Goal: Information Seeking & Learning: Learn about a topic

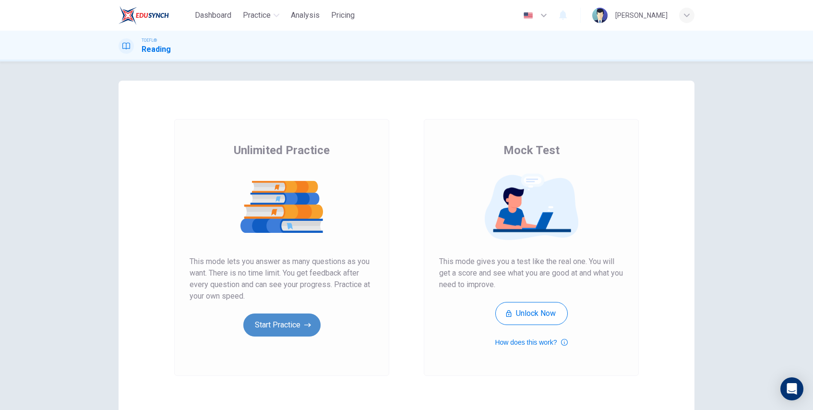
click at [273, 326] on button "Start Practice" at bounding box center [281, 325] width 77 height 23
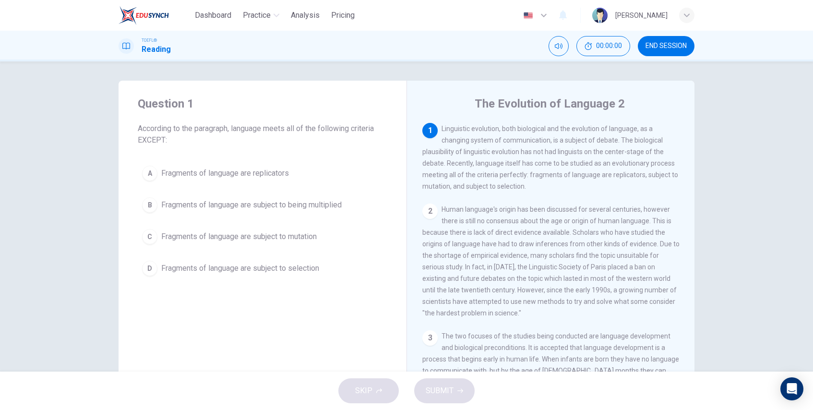
scroll to position [19, 0]
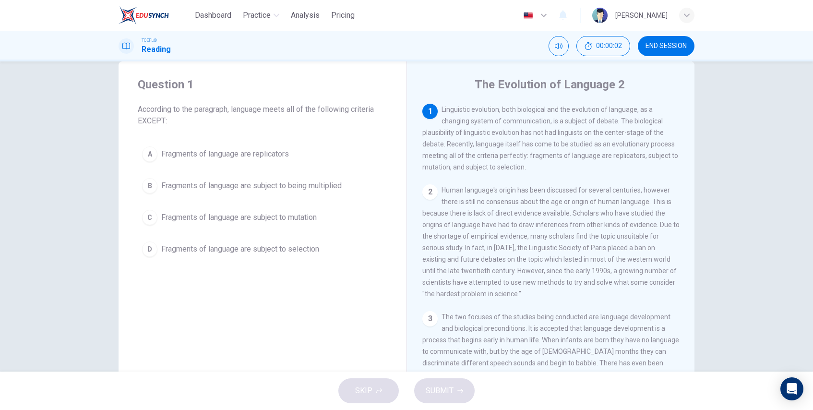
click at [260, 111] on span "According to the paragraph, language meets all of the following criteria EXCEPT:" at bounding box center [263, 115] width 250 height 23
click at [269, 196] on button "B Fragments of language are subject to being multiplied" at bounding box center [263, 186] width 250 height 24
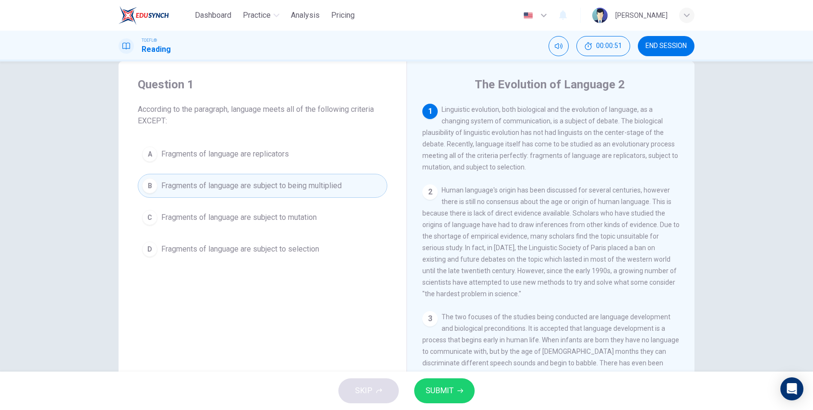
click at [447, 390] on span "SUBMIT" at bounding box center [440, 390] width 28 height 13
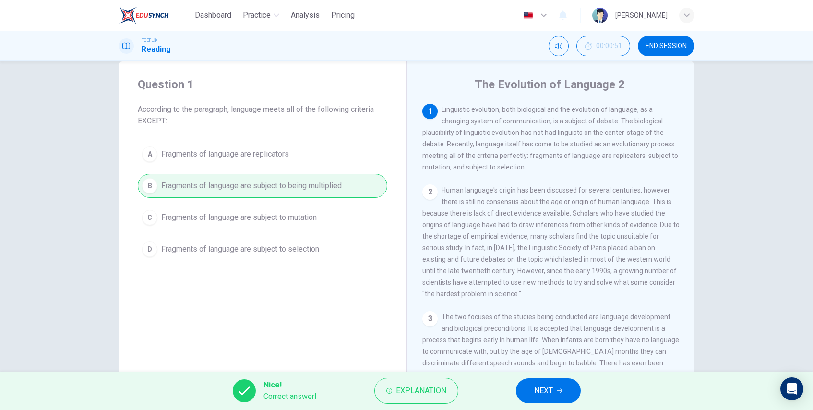
click at [557, 393] on icon "button" at bounding box center [560, 391] width 6 height 6
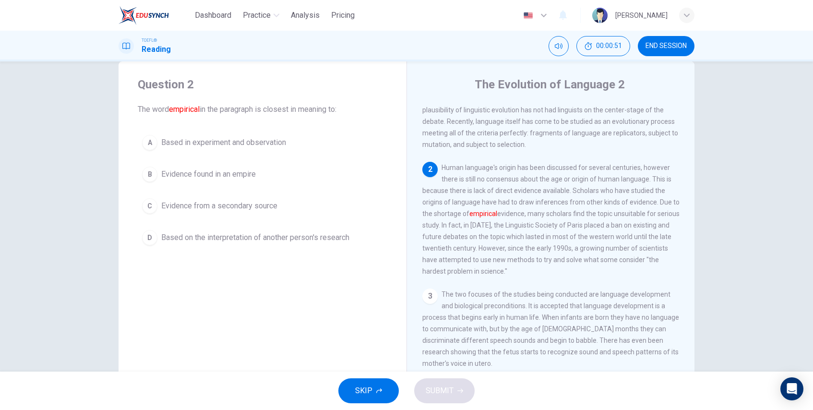
scroll to position [24, 0]
click at [260, 148] on button "A Based in experiment and observation" at bounding box center [263, 143] width 250 height 24
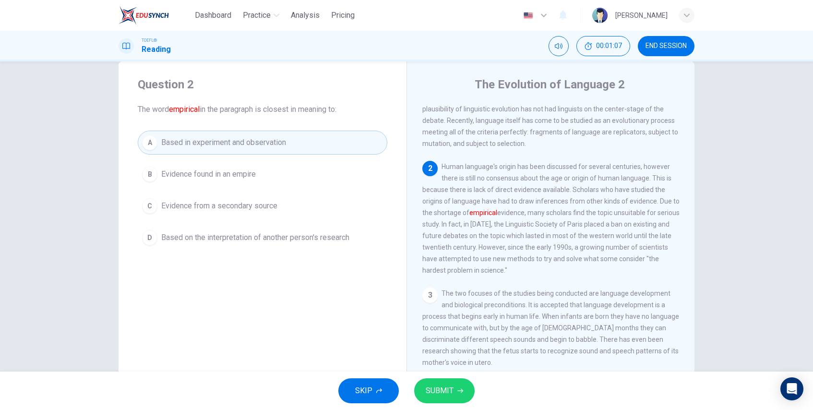
click at [430, 388] on span "SUBMIT" at bounding box center [440, 390] width 28 height 13
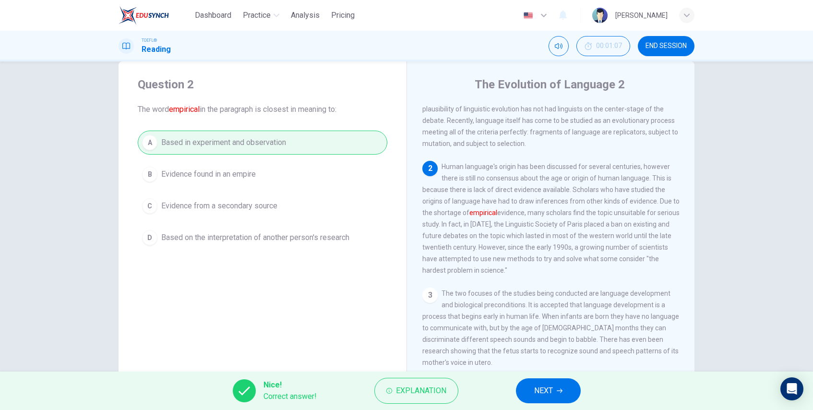
click at [530, 395] on button "NEXT" at bounding box center [548, 390] width 65 height 25
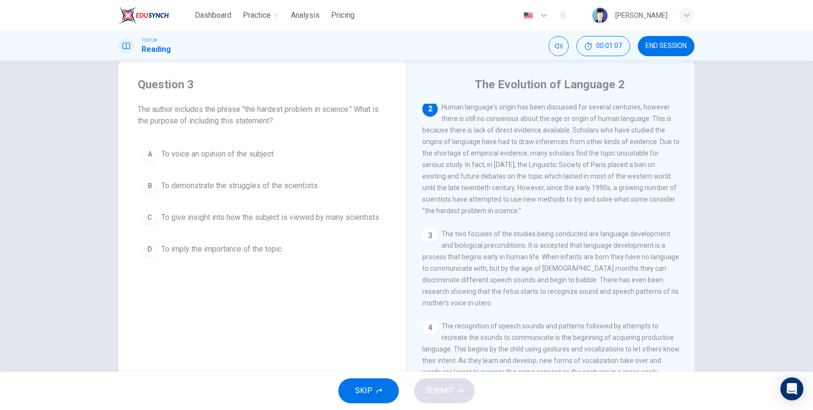
scroll to position [84, 0]
click at [272, 210] on button "C To give insight into how the subject is viewed by many scientists" at bounding box center [263, 218] width 250 height 24
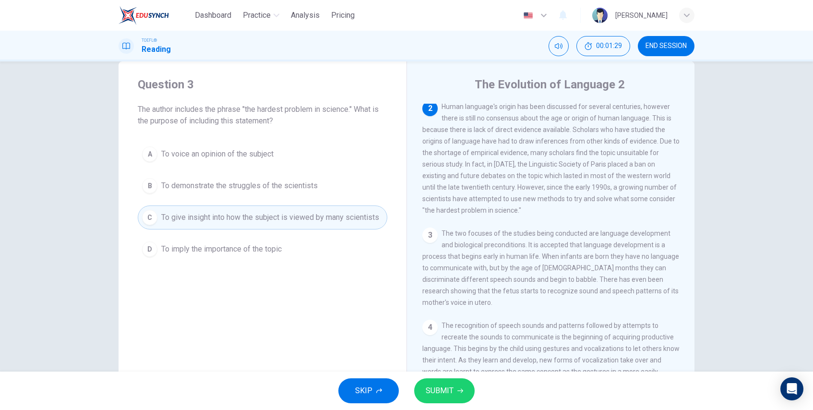
click at [319, 244] on button "D To imply the importance of the topic" at bounding box center [263, 249] width 250 height 24
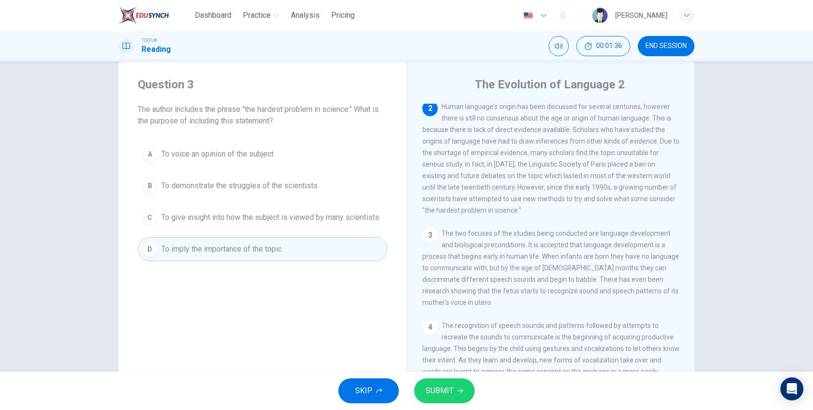
click at [346, 224] on button "C To give insight into how the subject is viewed by many scientists" at bounding box center [263, 218] width 250 height 24
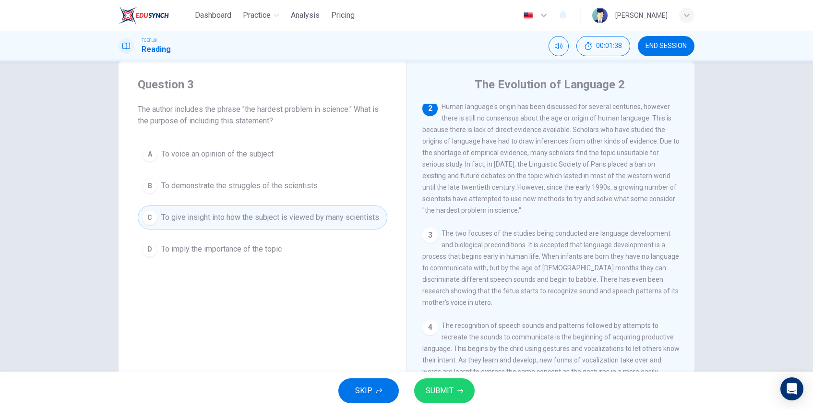
click at [449, 399] on button "SUBMIT" at bounding box center [444, 390] width 61 height 25
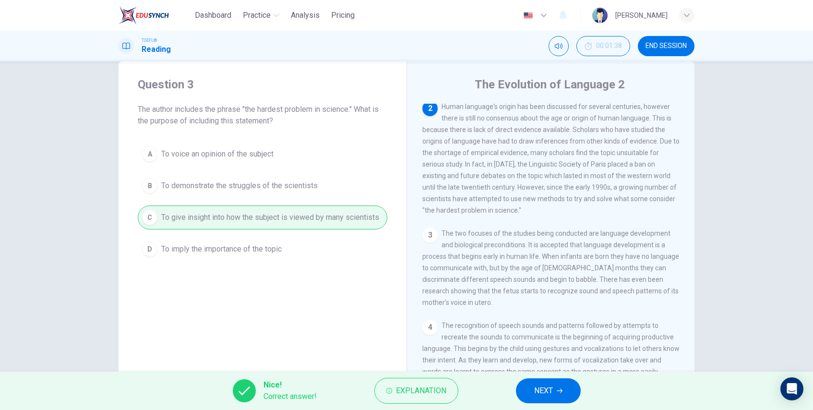
click at [528, 387] on button "NEXT" at bounding box center [548, 390] width 65 height 25
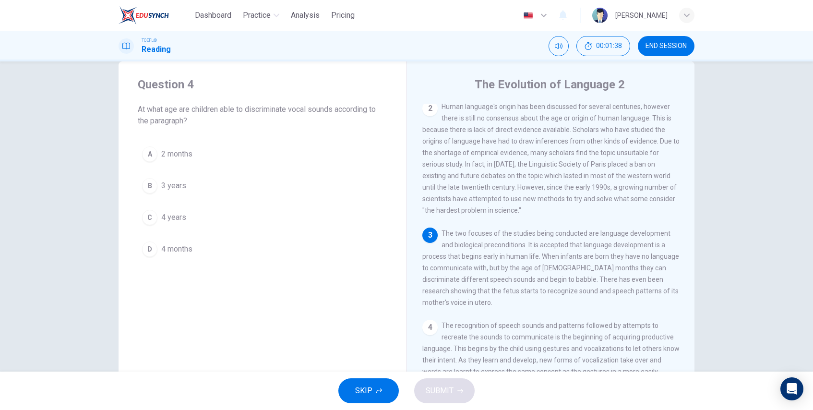
scroll to position [107, 0]
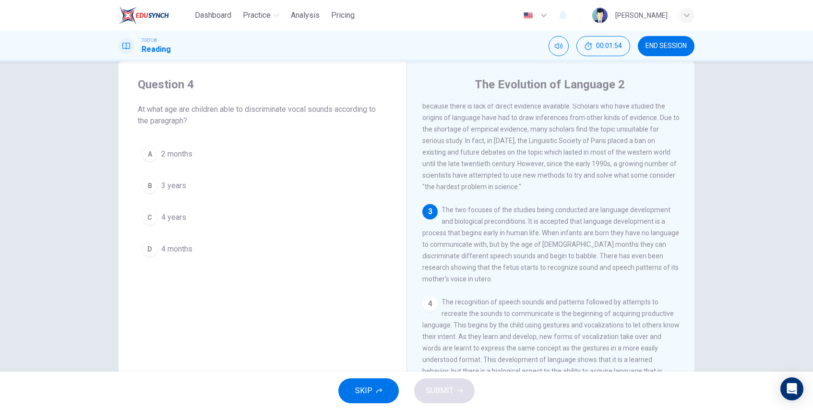
click at [168, 248] on span "4 months" at bounding box center [176, 249] width 31 height 12
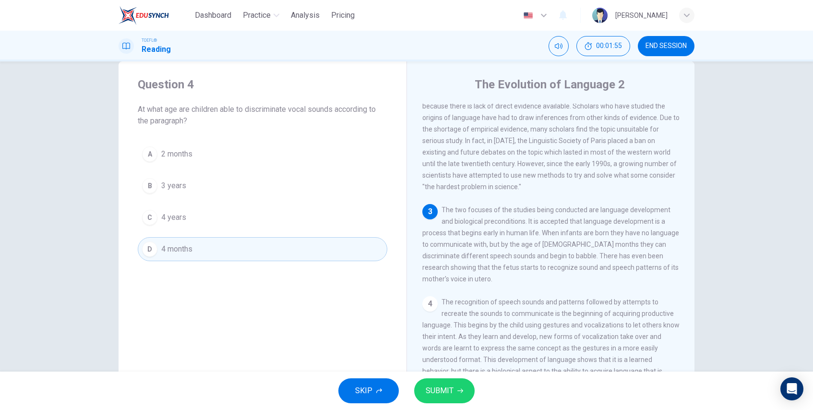
click at [449, 391] on span "SUBMIT" at bounding box center [440, 390] width 28 height 13
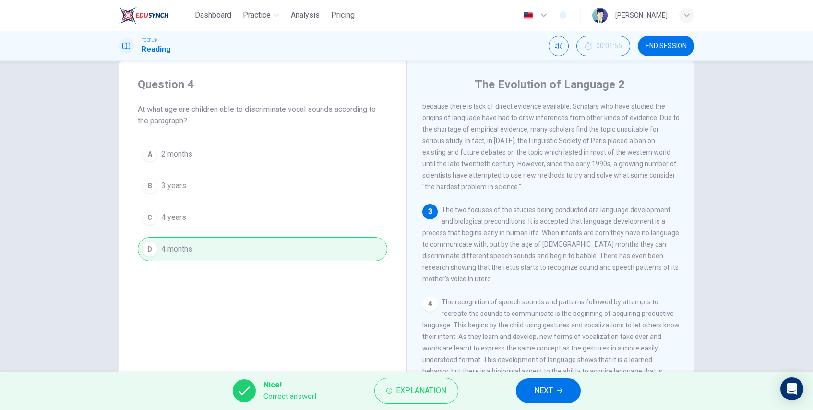
click at [546, 384] on button "NEXT" at bounding box center [548, 390] width 65 height 25
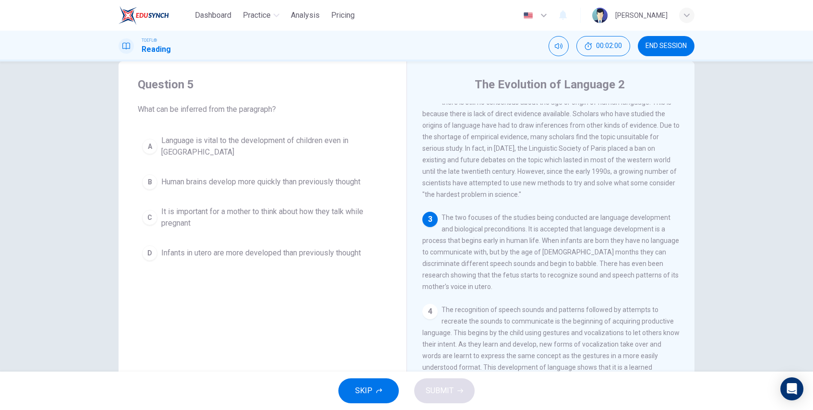
scroll to position [104, 0]
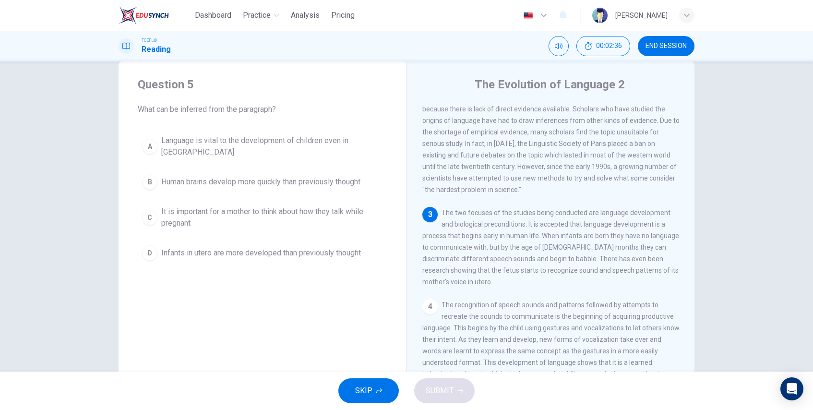
click at [266, 154] on button "A Language is vital to the development of children even in [GEOGRAPHIC_DATA]" at bounding box center [263, 147] width 250 height 32
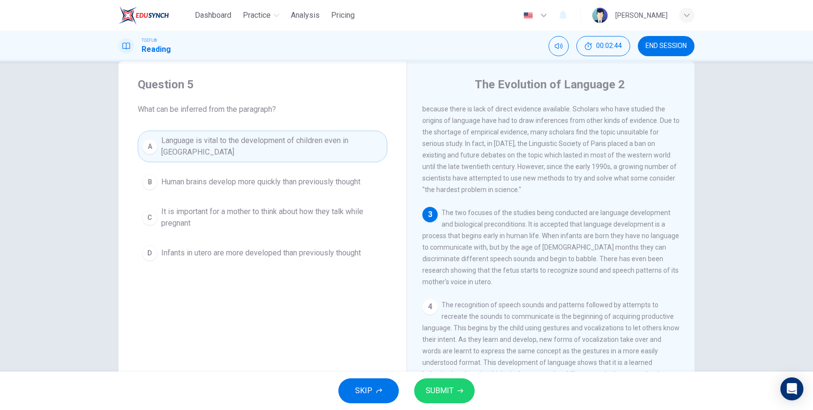
click at [435, 382] on button "SUBMIT" at bounding box center [444, 390] width 61 height 25
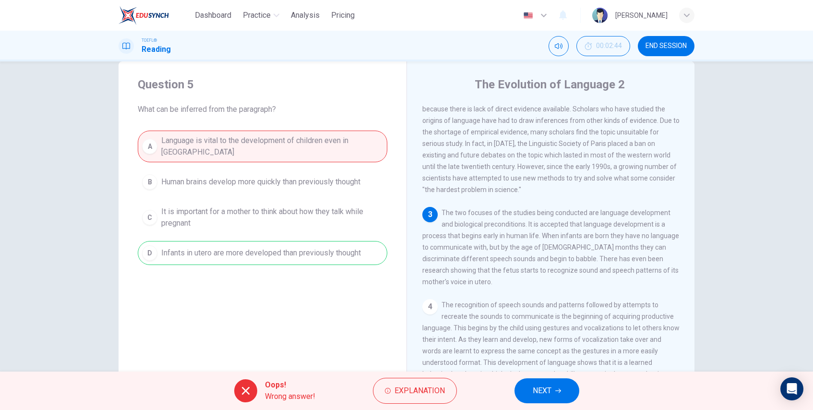
click at [558, 395] on button "NEXT" at bounding box center [547, 390] width 65 height 25
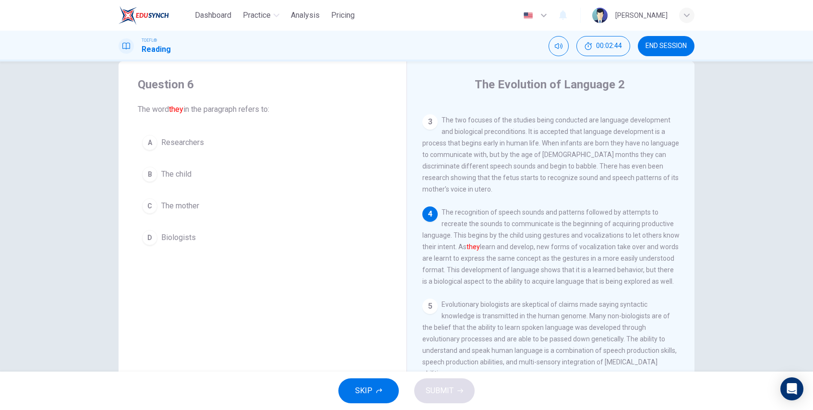
scroll to position [203, 0]
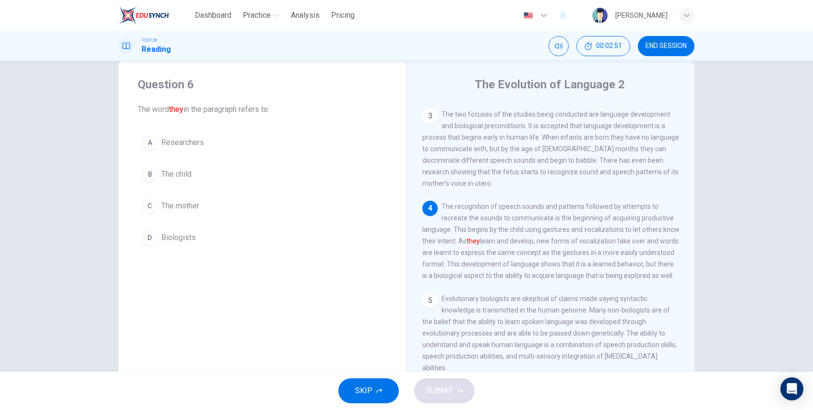
click at [201, 172] on button "B The child" at bounding box center [263, 174] width 250 height 24
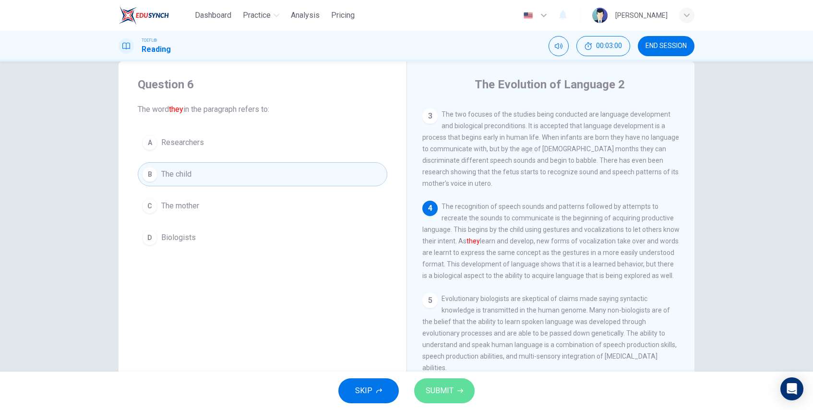
click at [454, 397] on button "SUBMIT" at bounding box center [444, 390] width 61 height 25
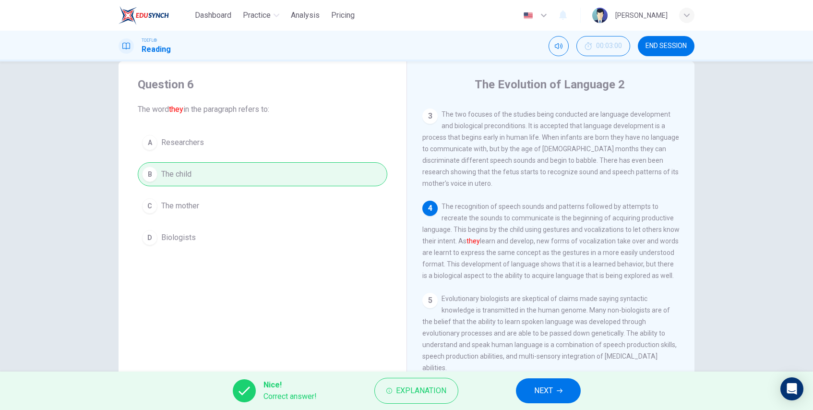
click at [549, 384] on span "NEXT" at bounding box center [543, 390] width 19 height 13
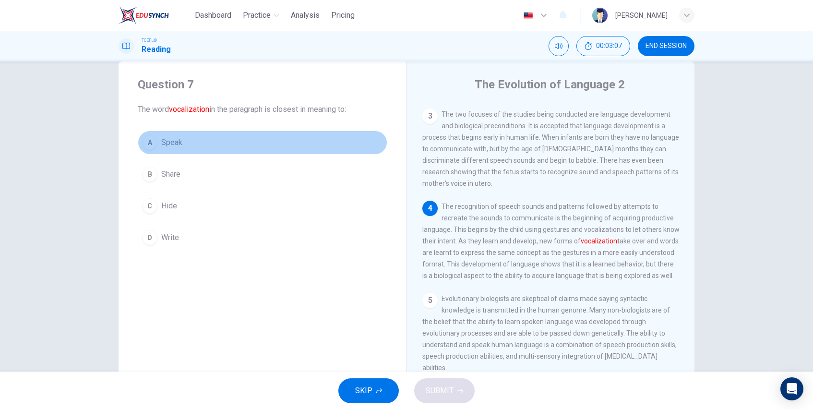
click at [188, 144] on button "A Speak" at bounding box center [263, 143] width 250 height 24
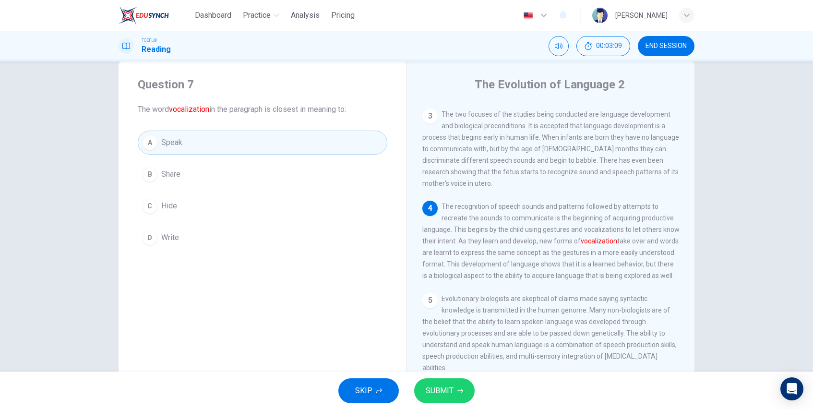
click at [456, 384] on button "SUBMIT" at bounding box center [444, 390] width 61 height 25
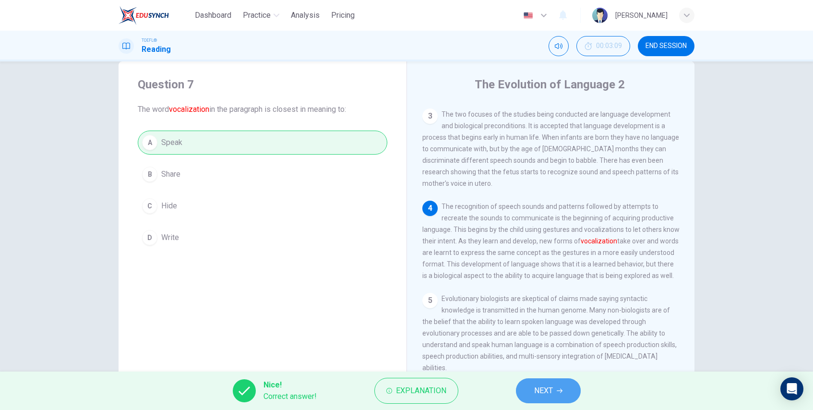
click at [532, 387] on button "NEXT" at bounding box center [548, 390] width 65 height 25
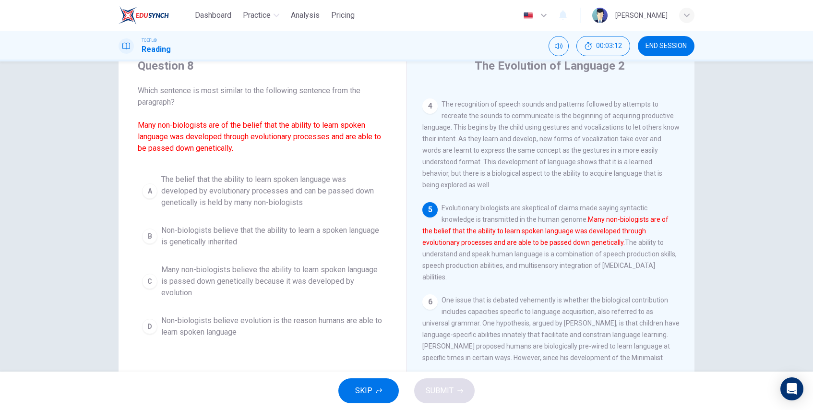
scroll to position [44, 0]
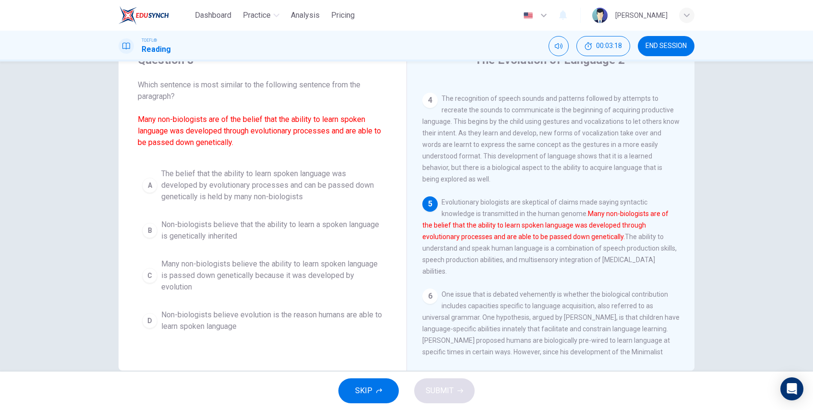
click at [224, 145] on font "Many non-biologists are of the belief that the ability to learn spoken language…" at bounding box center [259, 131] width 243 height 32
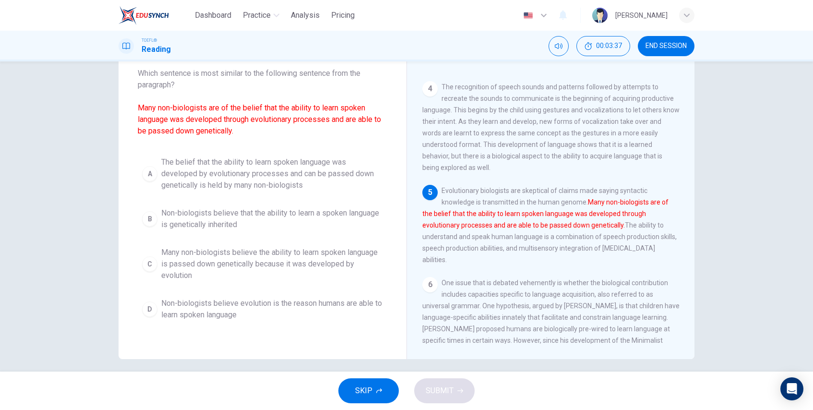
scroll to position [56, 0]
click at [292, 196] on div "A The belief that the ability to learn spoken language was developed by evoluti…" at bounding box center [263, 238] width 250 height 173
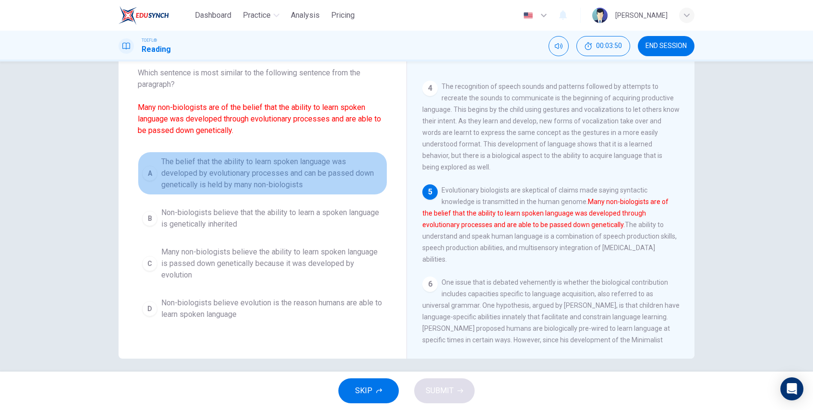
click at [307, 181] on span "The belief that the ability to learn spoken language was developed by evolution…" at bounding box center [272, 173] width 222 height 35
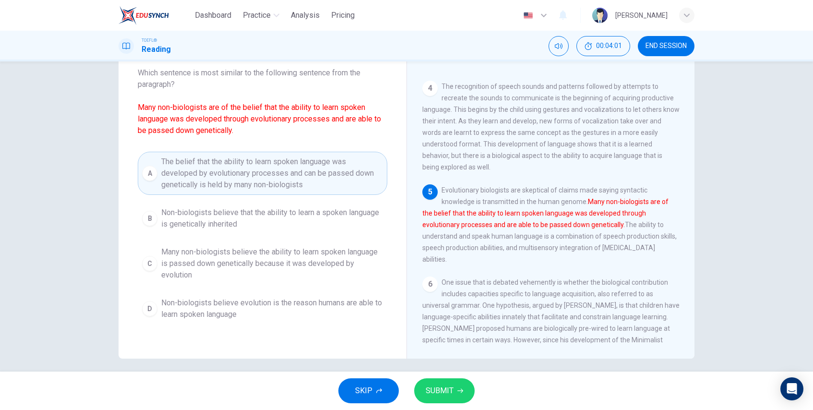
click at [450, 397] on span "SUBMIT" at bounding box center [440, 390] width 28 height 13
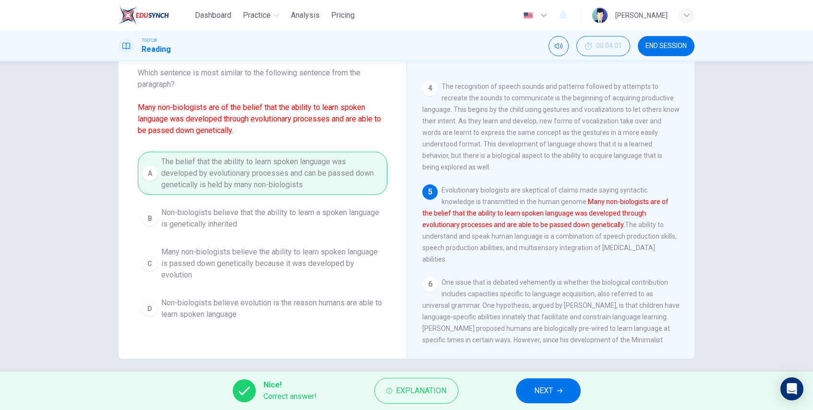
click at [552, 385] on span "NEXT" at bounding box center [543, 390] width 19 height 13
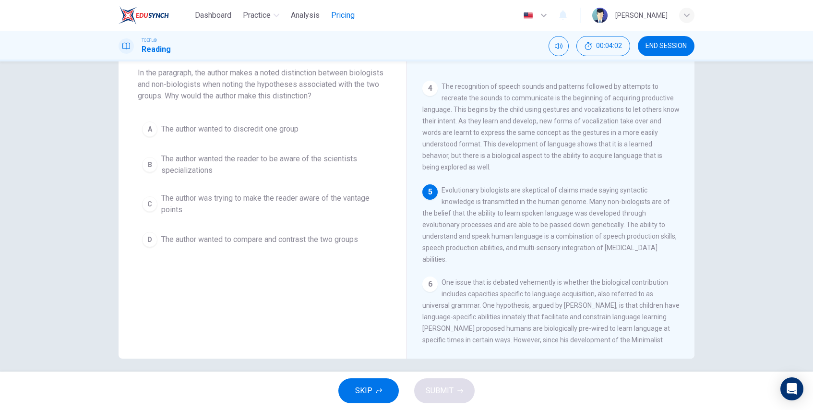
click at [354, 11] on span "Pricing" at bounding box center [343, 16] width 24 height 12
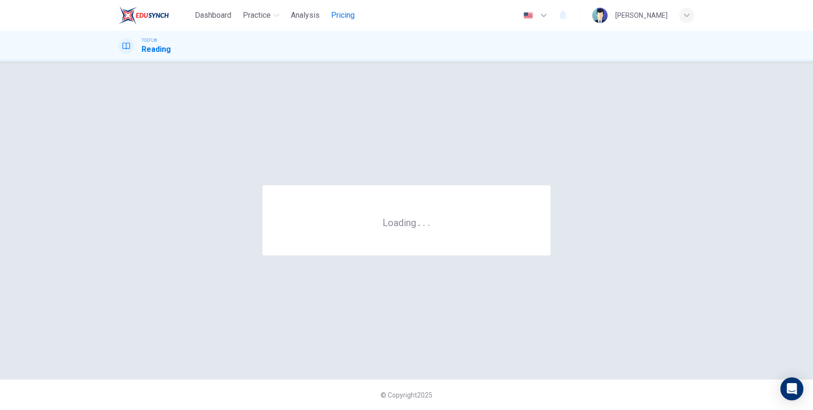
scroll to position [0, 0]
